Goal: Transaction & Acquisition: Purchase product/service

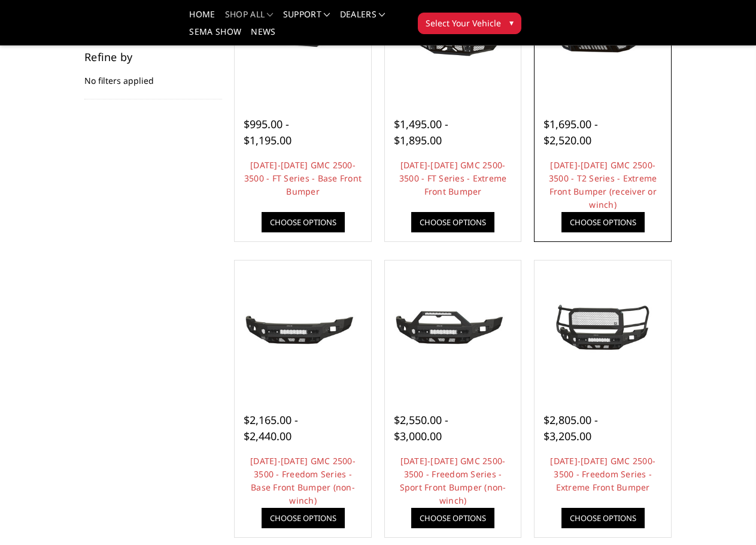
scroll to position [299, 0]
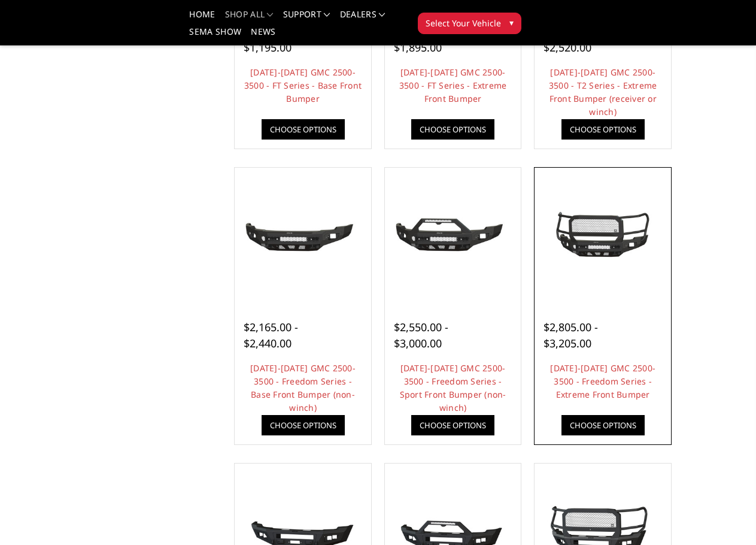
click at [592, 257] on img at bounding box center [603, 235] width 130 height 61
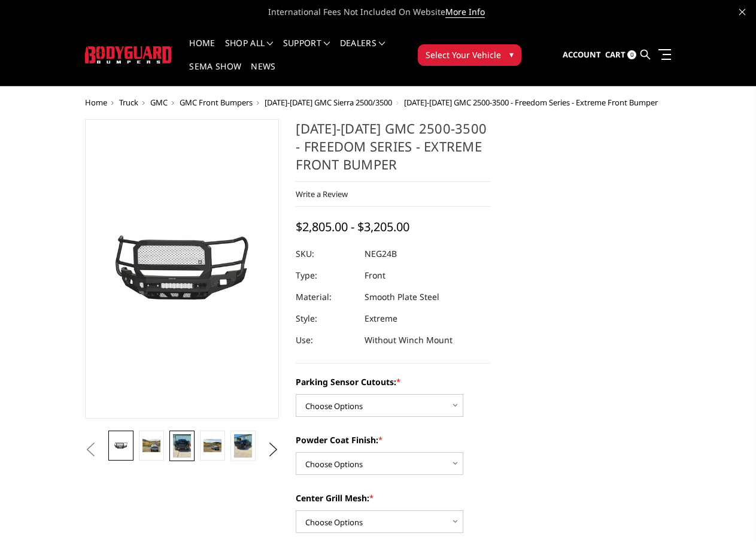
click at [186, 450] on img at bounding box center [181, 445] width 17 height 23
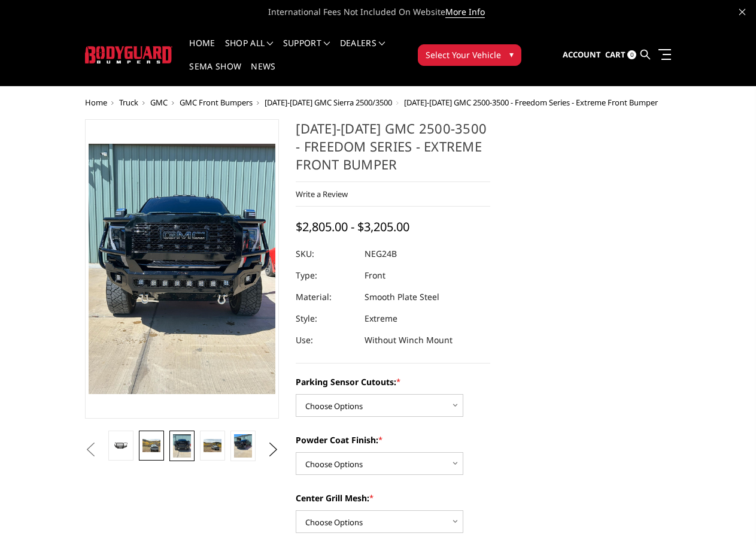
click at [156, 444] on img at bounding box center [150, 445] width 17 height 13
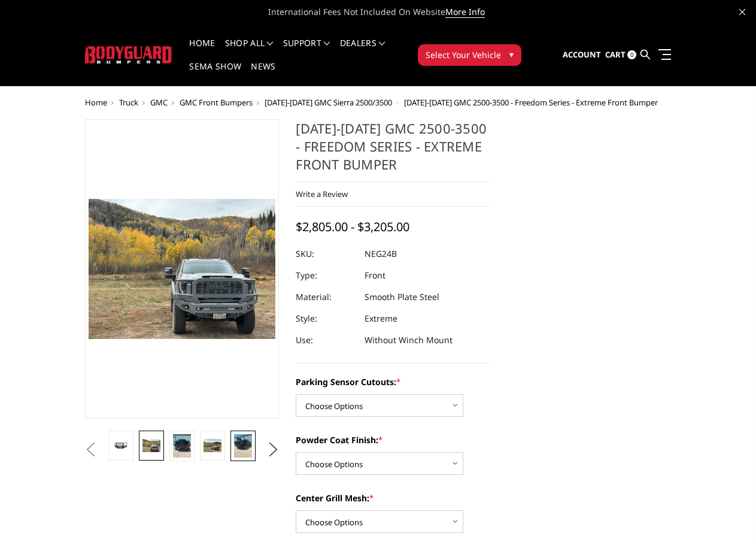
click at [242, 451] on img at bounding box center [242, 445] width 17 height 23
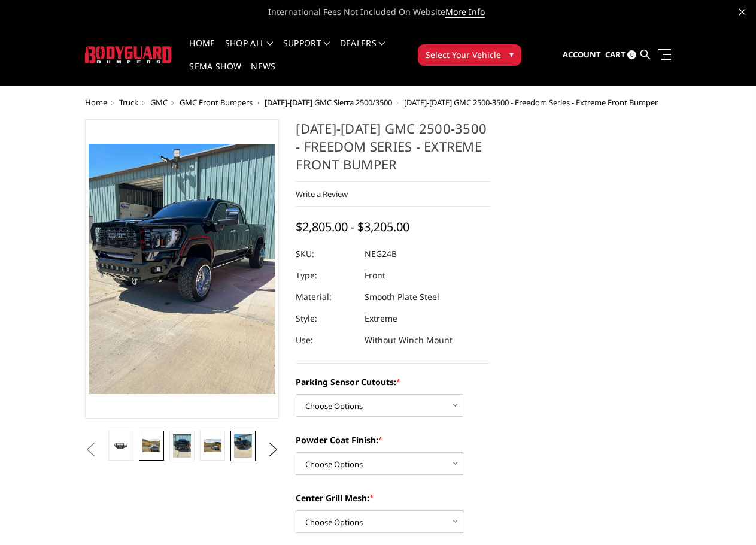
click at [150, 444] on img at bounding box center [150, 445] width 17 height 13
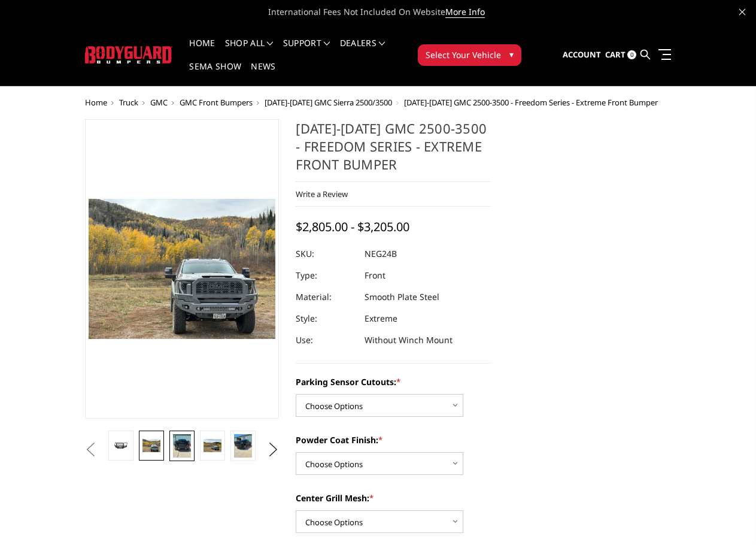
click at [176, 445] on img at bounding box center [181, 445] width 17 height 23
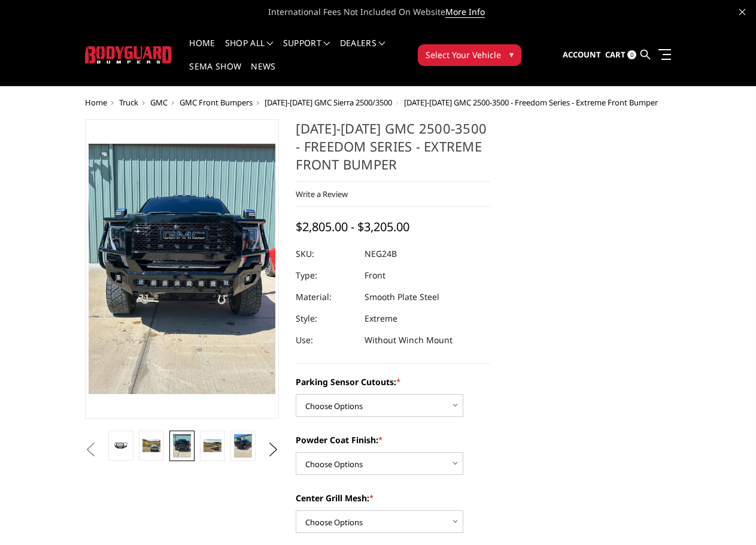
click at [100, 450] on button "Previous" at bounding box center [91, 450] width 18 height 18
click at [214, 446] on img at bounding box center [212, 445] width 17 height 13
